Goal: Information Seeking & Learning: Learn about a topic

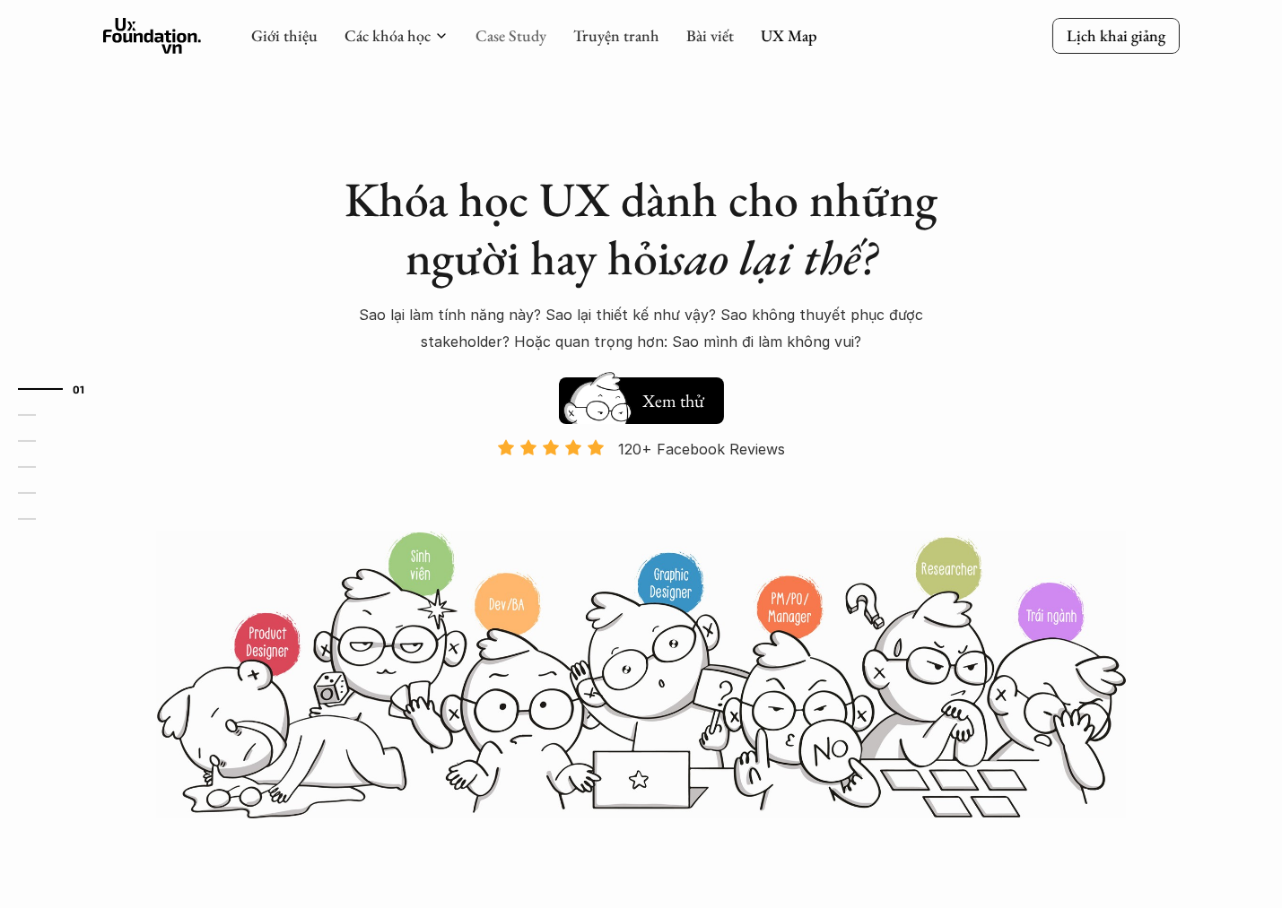
click at [508, 35] on link "Case Study" at bounding box center [510, 35] width 71 height 21
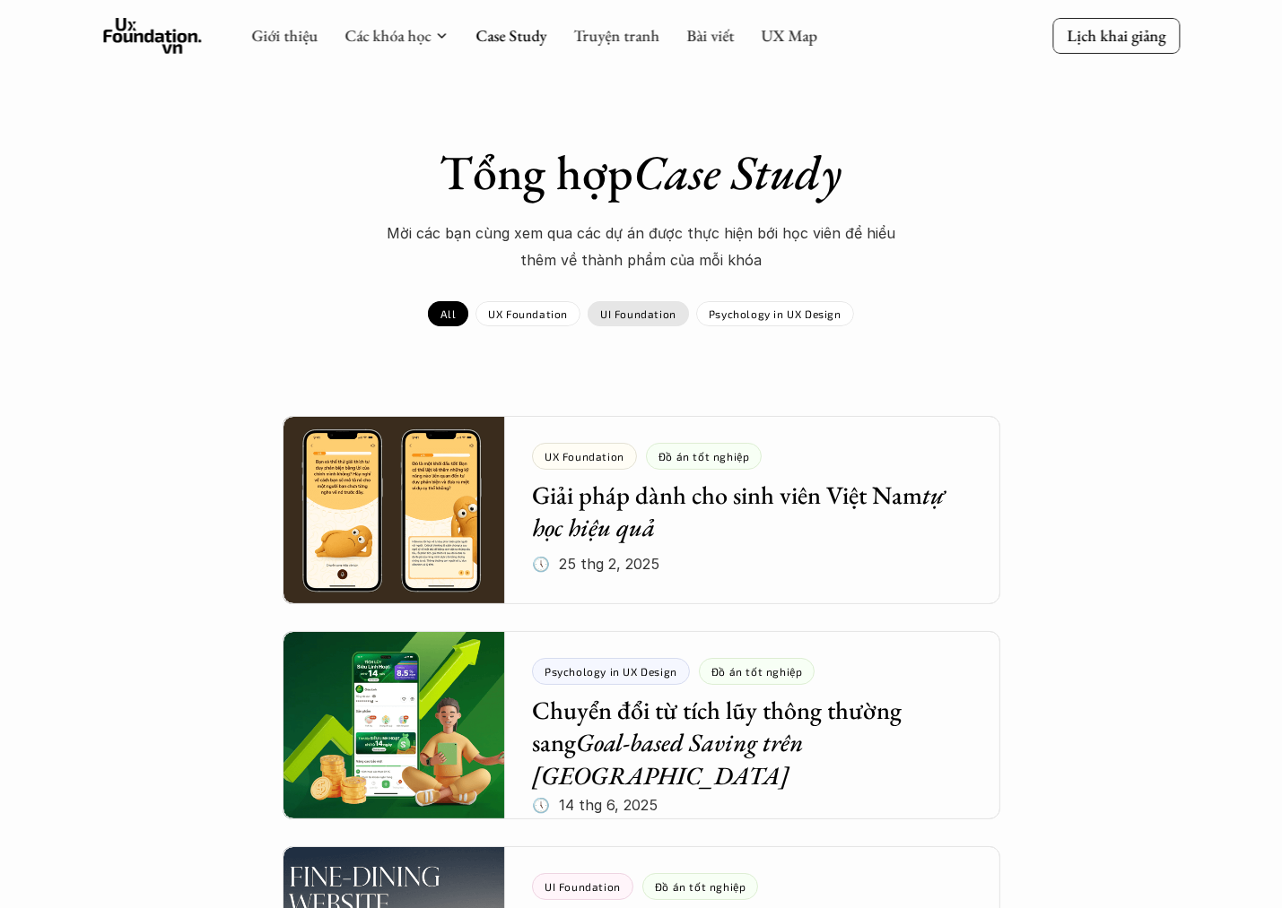
click at [640, 308] on p "UI Foundation" at bounding box center [638, 314] width 76 height 13
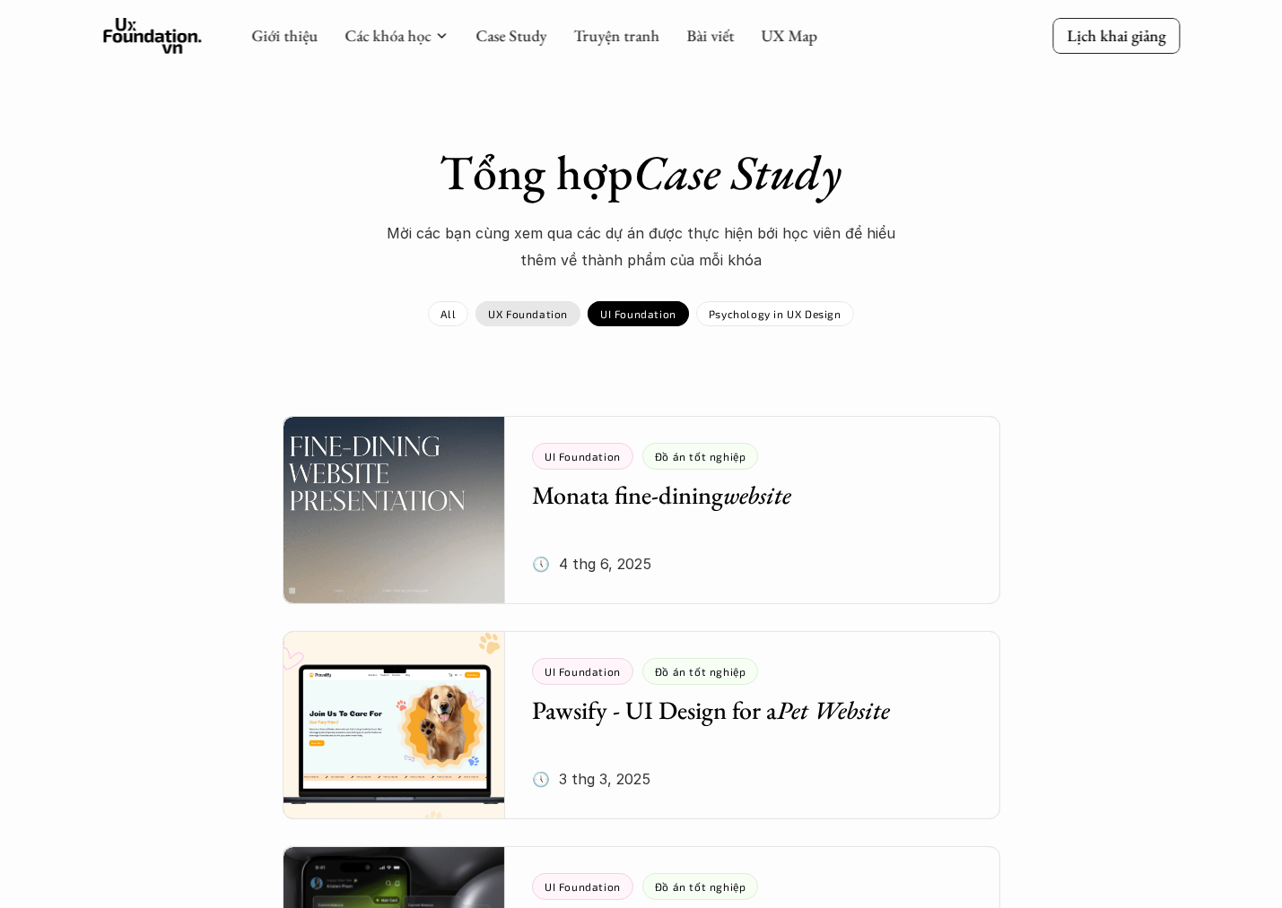
click at [556, 312] on p "UX Foundation" at bounding box center [528, 314] width 80 height 13
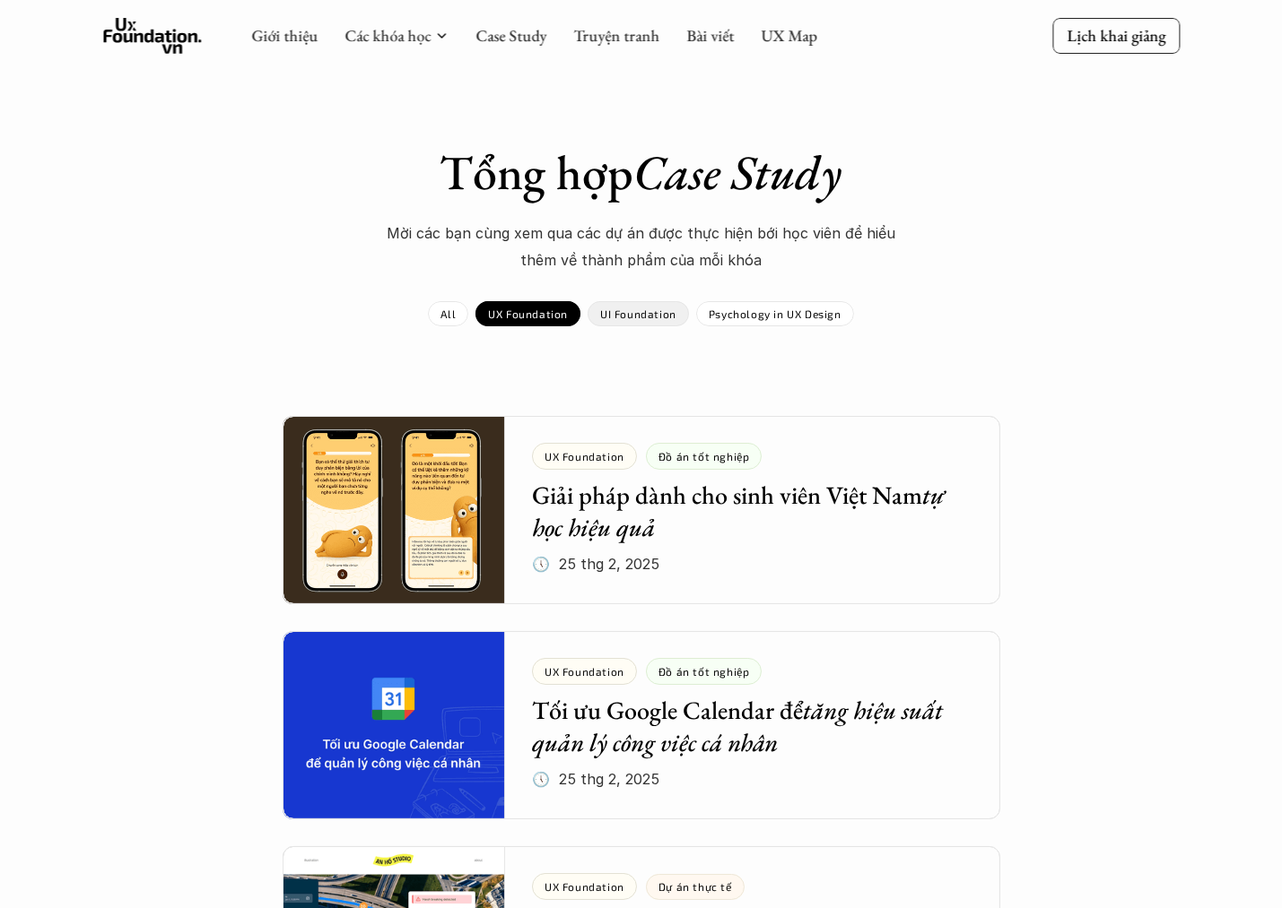
click at [638, 324] on div "UI Foundation" at bounding box center [637, 313] width 101 height 25
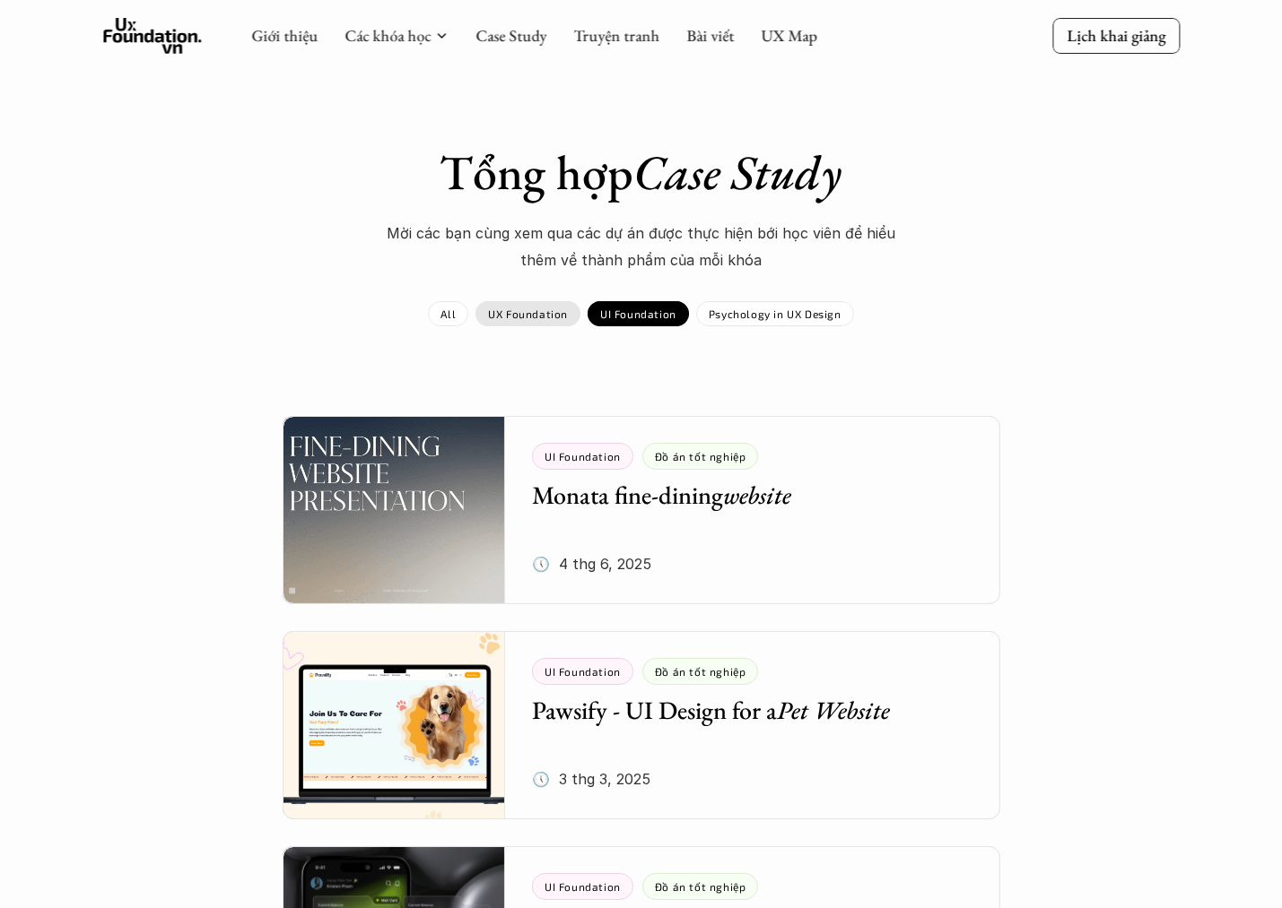
click at [521, 317] on p "UX Foundation" at bounding box center [528, 314] width 80 height 13
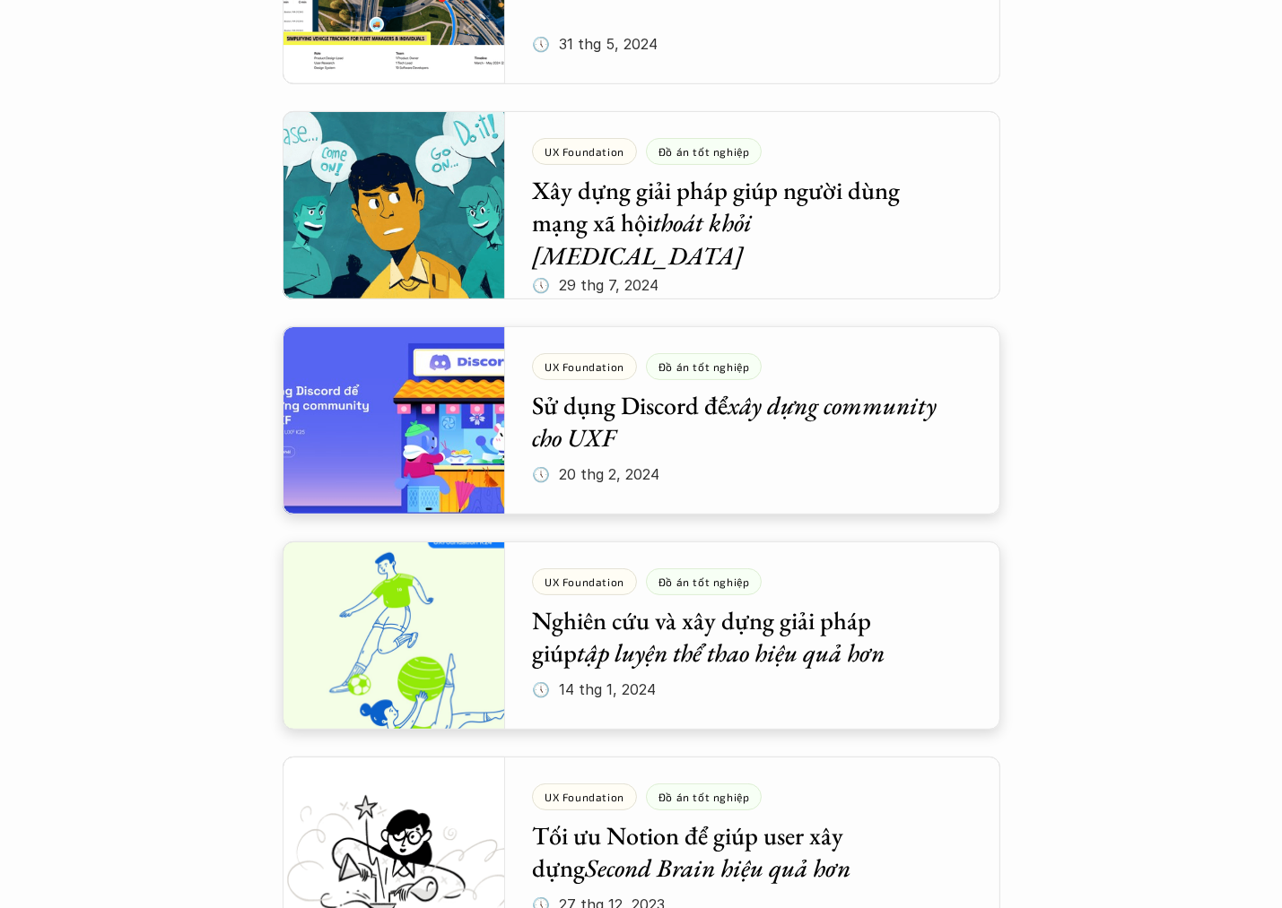
scroll to position [987, 0]
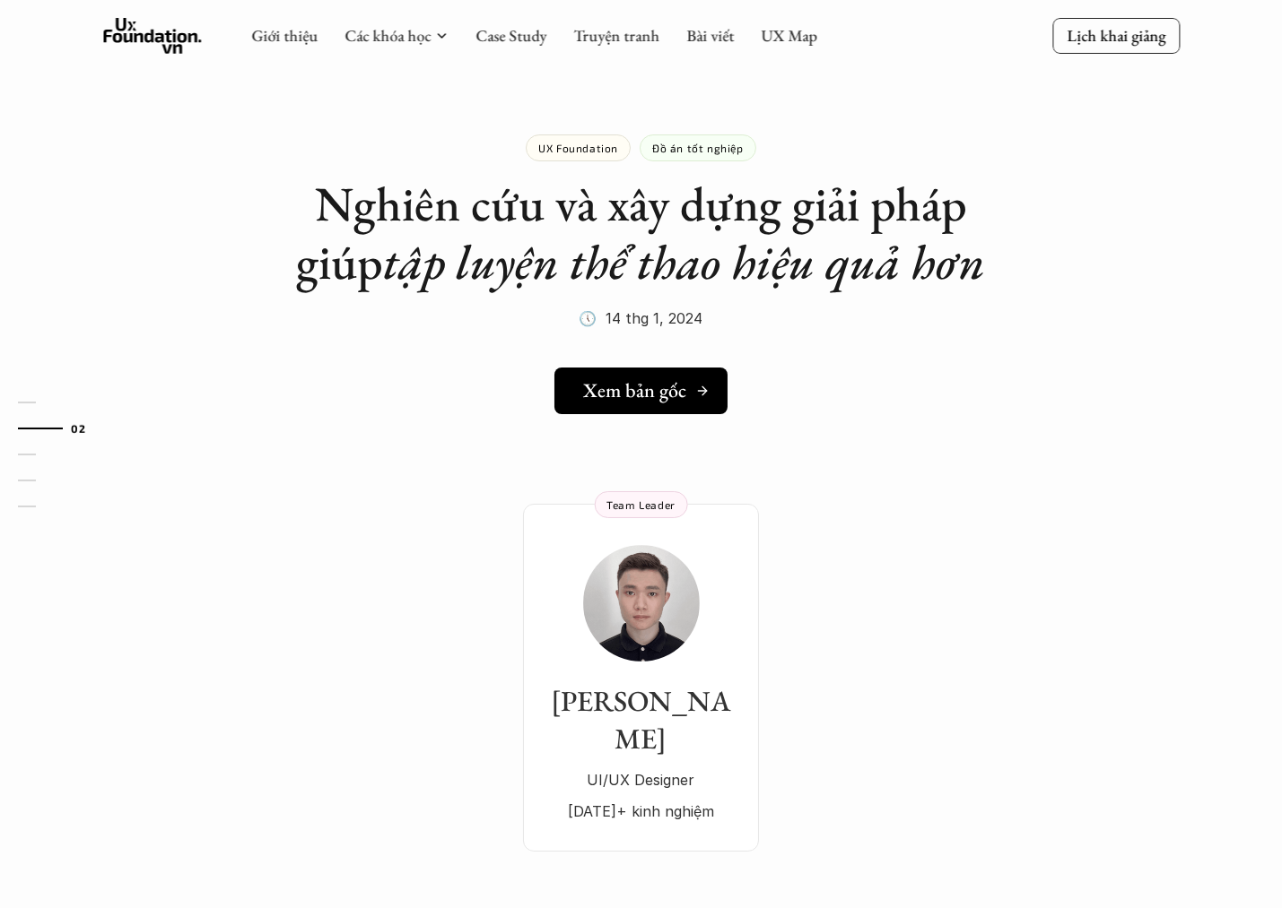
click at [693, 399] on div "Xem bản gốc" at bounding box center [646, 390] width 126 height 23
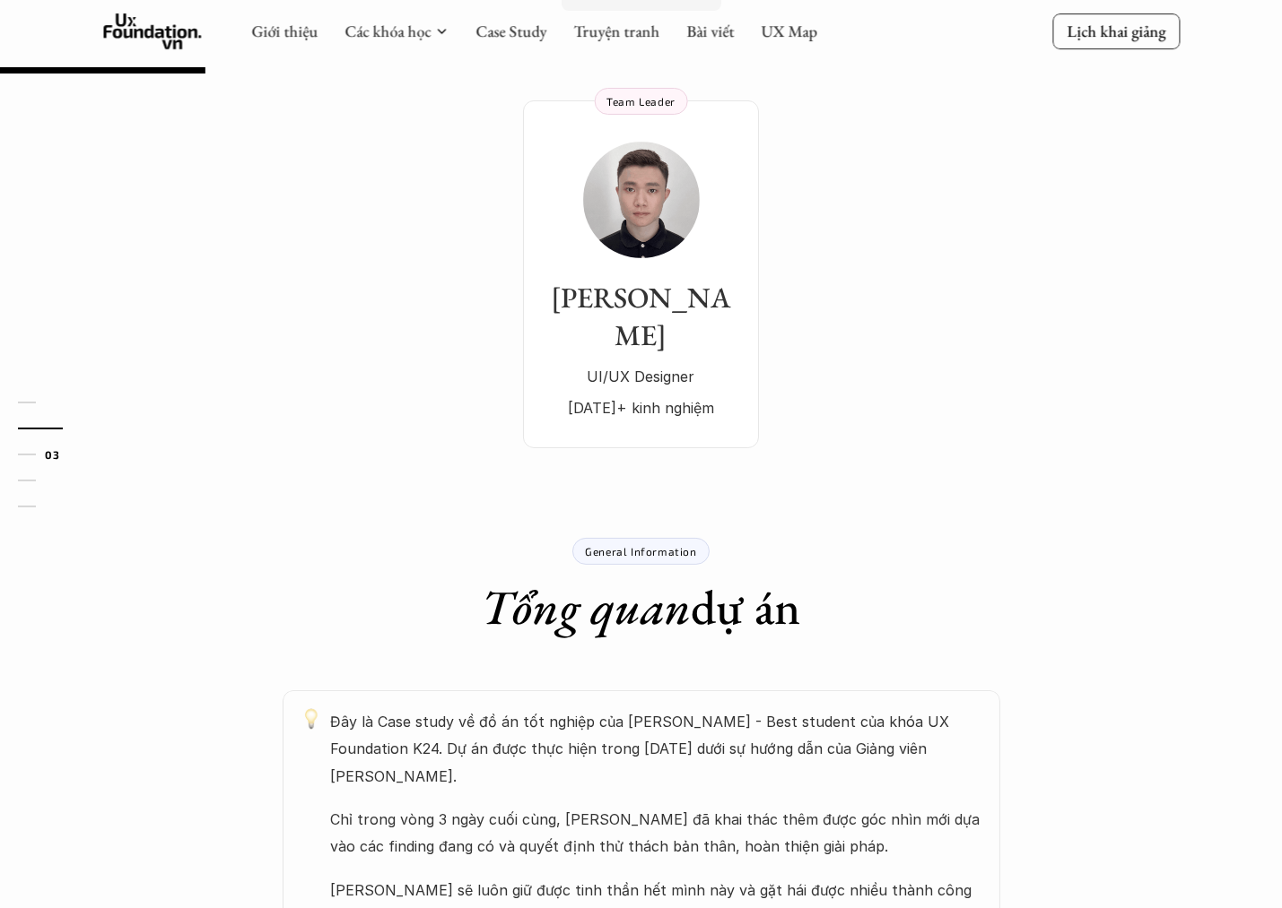
scroll to position [628, 0]
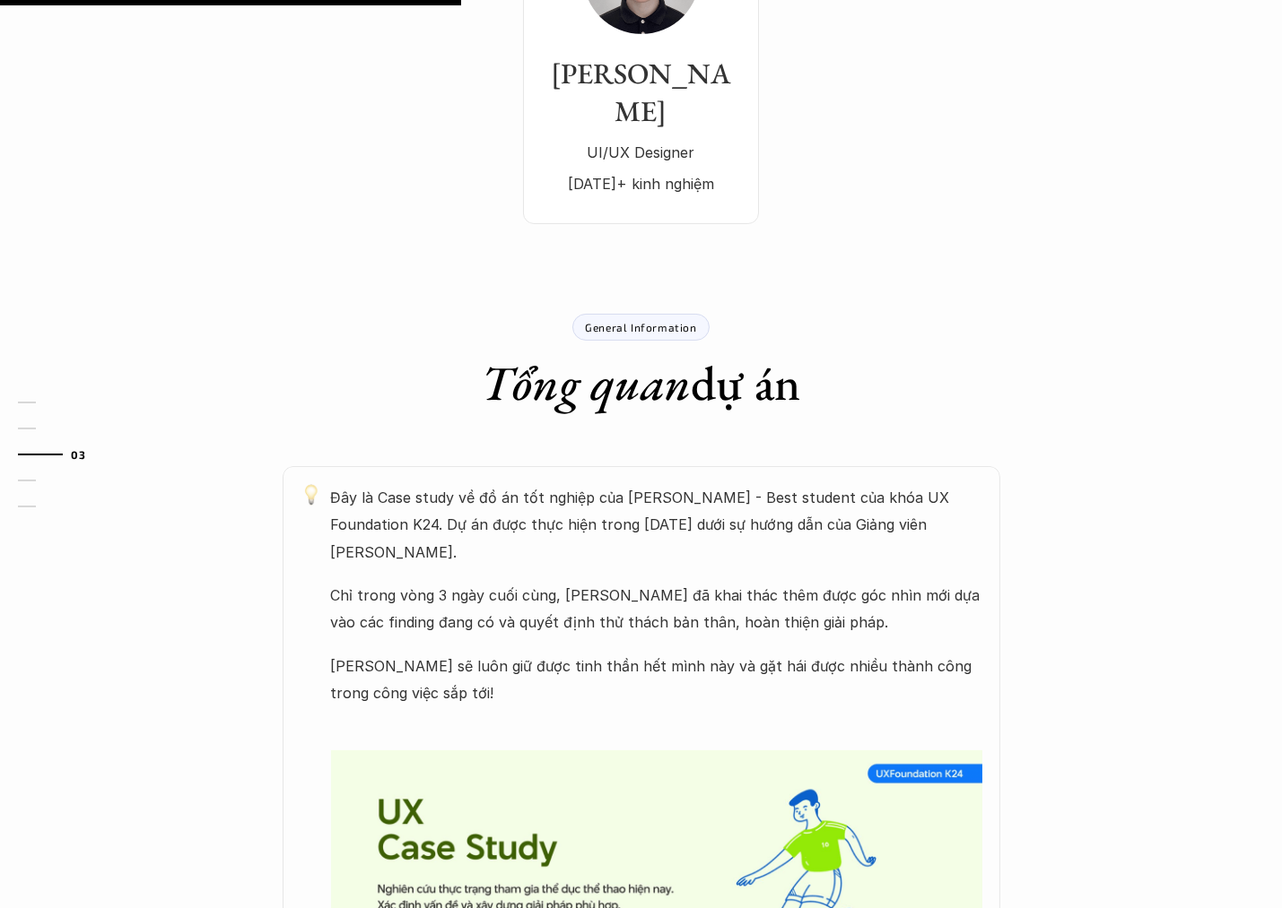
click at [1134, 587] on div "Đây là Case study về đồ án tốt nghiệp của [PERSON_NAME] - Best student của khóa…" at bounding box center [641, 790] width 1076 height 649
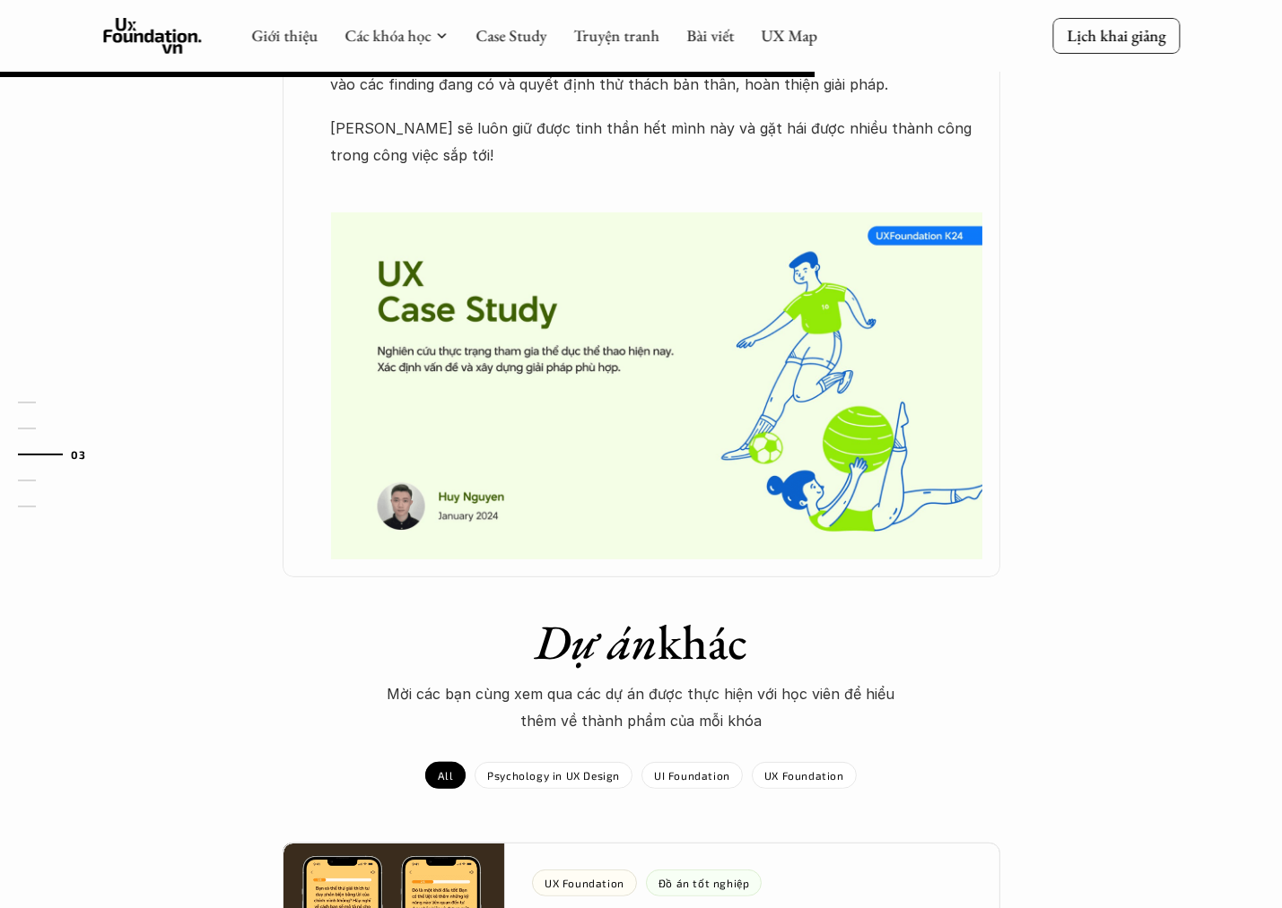
scroll to position [897, 0]
